Goal: Navigation & Orientation: Find specific page/section

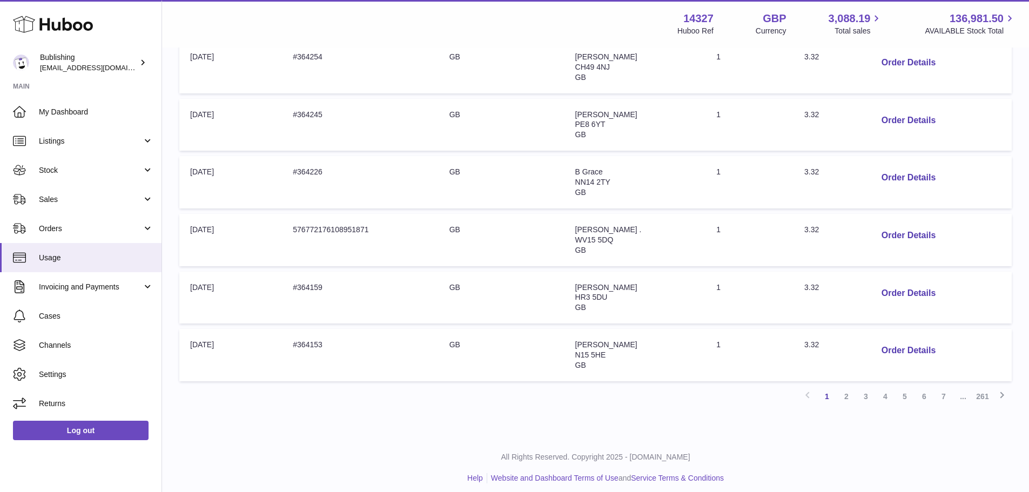
scroll to position [455, 0]
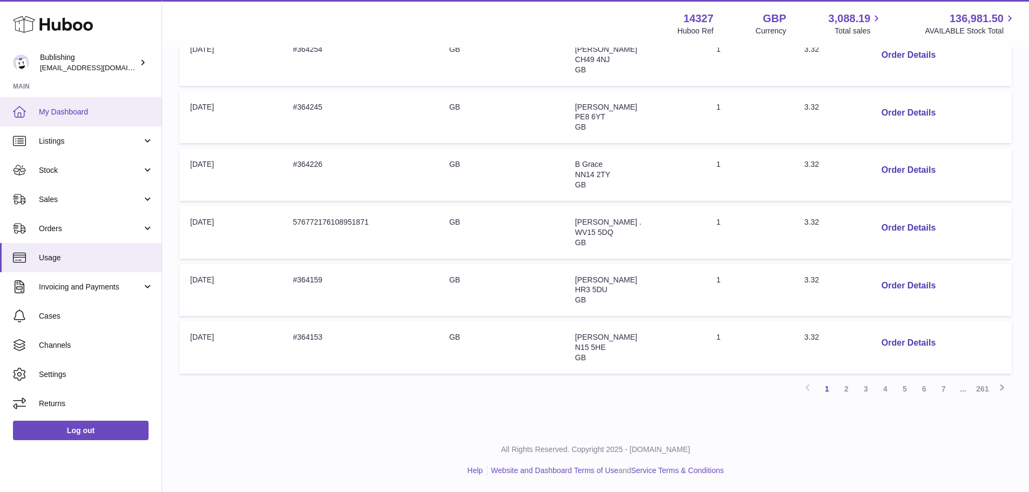
click at [88, 116] on span "My Dashboard" at bounding box center [96, 112] width 115 height 10
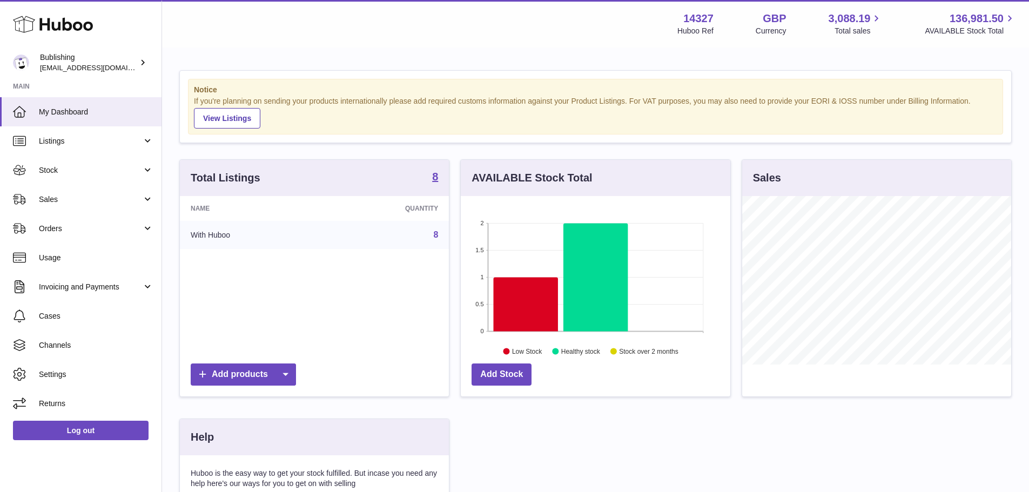
scroll to position [169, 270]
